Goal: Transaction & Acquisition: Purchase product/service

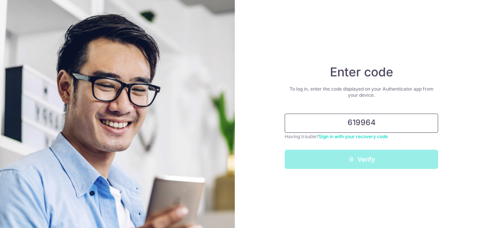
type input "619964"
click at [285, 150] on button "Verify" at bounding box center [362, 159] width 154 height 19
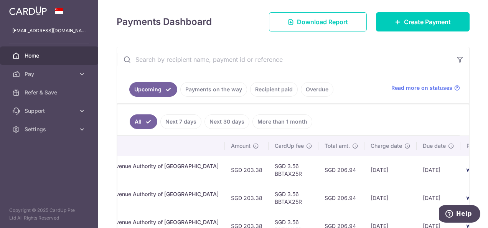
scroll to position [0, 222]
click at [38, 70] on span "Pay" at bounding box center [50, 74] width 51 height 8
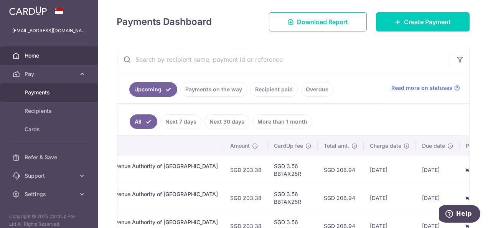
click at [49, 94] on span "Payments" at bounding box center [50, 93] width 51 height 8
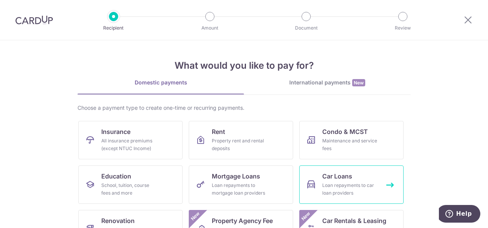
click at [353, 182] on div "Loan repayments to car loan providers" at bounding box center [349, 189] width 55 height 15
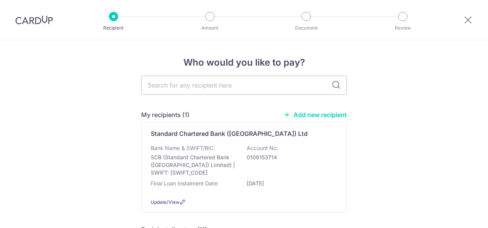
scroll to position [18, 0]
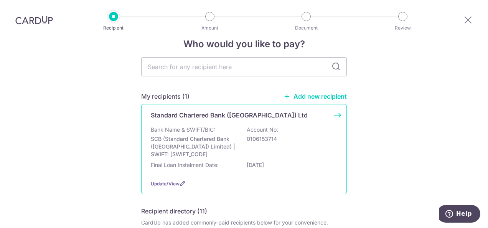
click at [220, 131] on div "Bank Name & SWIFT/BIC: SCB (Standard Chartered Bank (Singapore) Limited) | SWIF…" at bounding box center [244, 142] width 187 height 32
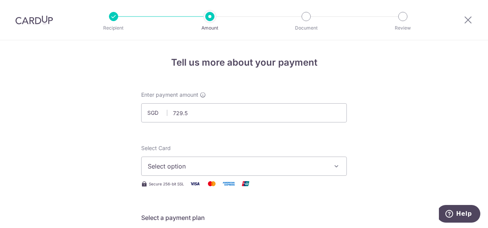
type input "729.52"
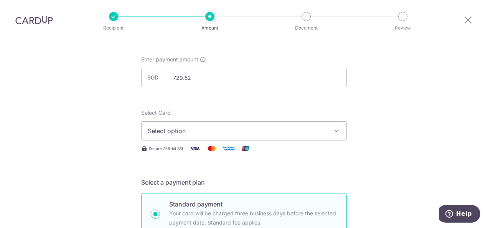
scroll to position [35, 0]
click at [191, 131] on span "Select option" at bounding box center [237, 130] width 179 height 9
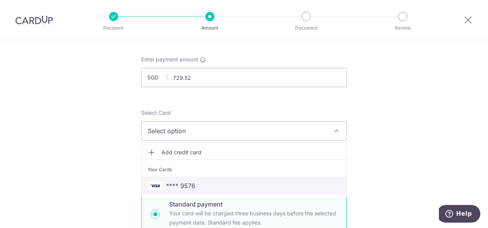
click at [159, 192] on link "**** 9576" at bounding box center [244, 186] width 205 height 18
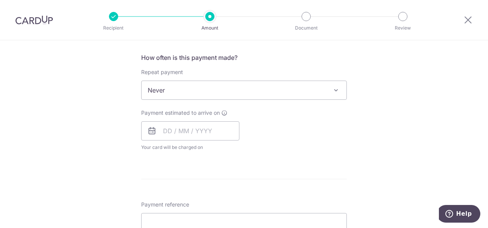
scroll to position [286, 0]
click at [164, 125] on input "text" at bounding box center [190, 129] width 98 height 19
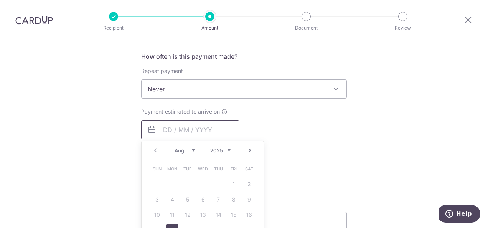
scroll to position [345, 0]
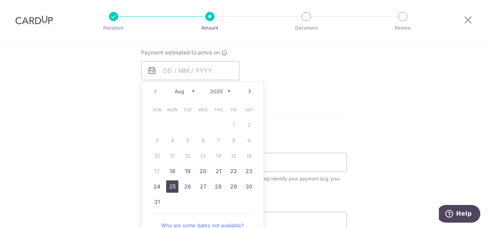
click at [169, 186] on link "25" at bounding box center [172, 186] width 12 height 12
type input "[DATE]"
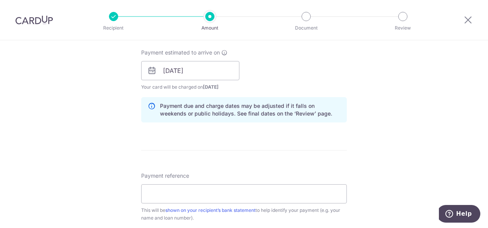
click at [117, 138] on div "Tell us more about your payment Enter payment amount SGD 729.52 729.52 Select C…" at bounding box center [244, 59] width 488 height 726
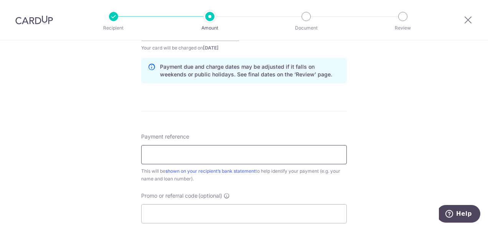
click at [172, 149] on input "Payment reference" at bounding box center [244, 154] width 206 height 19
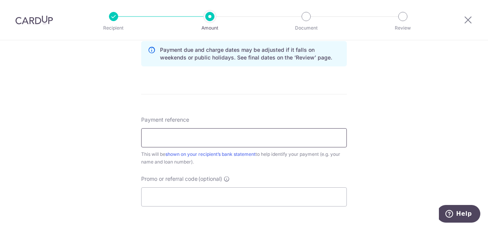
scroll to position [450, 0]
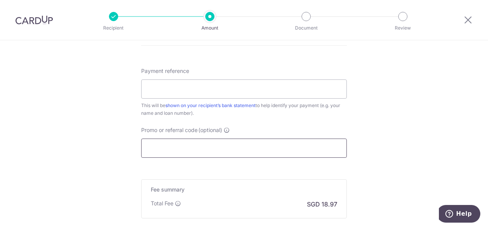
click at [181, 146] on input "Promo or referral code (optional)" at bounding box center [244, 148] width 206 height 19
paste input "GET225"
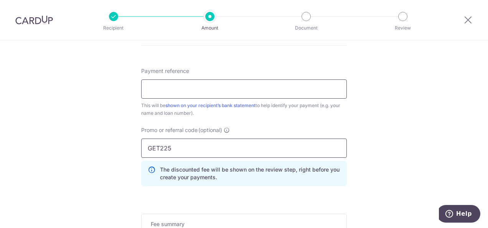
type input "GET225"
click at [177, 92] on input "Payment reference" at bounding box center [244, 88] width 206 height 19
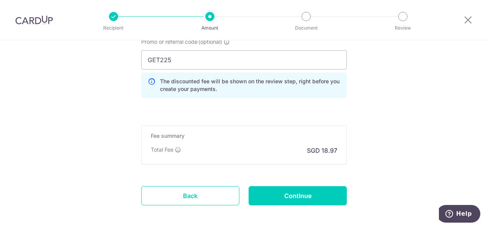
scroll to position [571, 0]
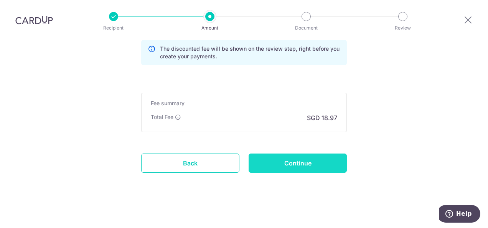
type input "[PERSON_NAME] 03006819389"
click at [306, 163] on input "Continue" at bounding box center [298, 163] width 98 height 19
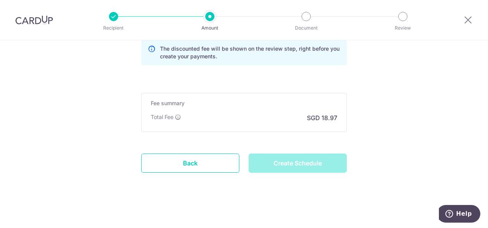
type input "Create Schedule"
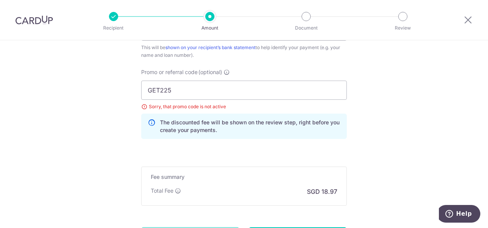
scroll to position [508, 0]
drag, startPoint x: 200, startPoint y: 88, endPoint x: 91, endPoint y: 77, distance: 109.6
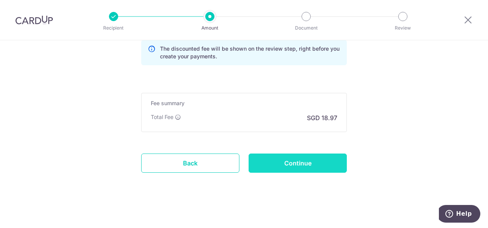
type input "REC185"
click at [292, 161] on input "Continue" at bounding box center [298, 163] width 98 height 19
type input "Update Schedule"
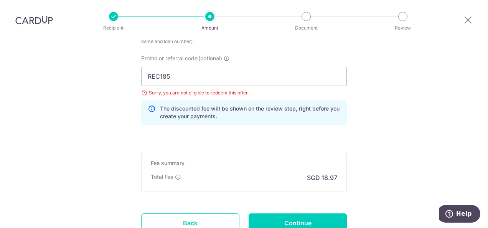
scroll to position [520, 0]
